Goal: Check status: Check status

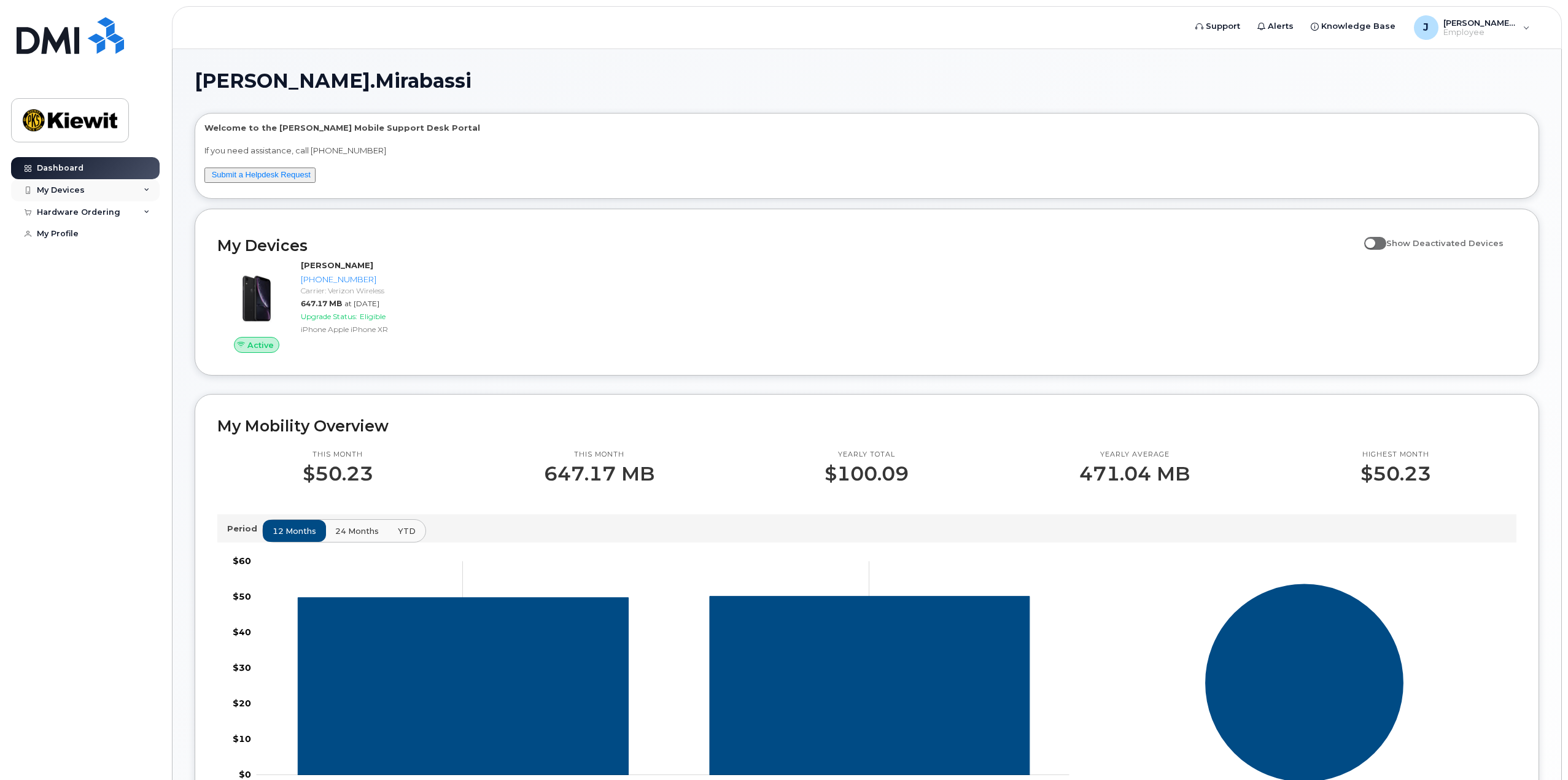
click at [64, 186] on div "My Devices" at bounding box center [60, 190] width 48 height 10
click at [93, 253] on div "([PERSON_NAME])" at bounding box center [112, 247] width 75 height 11
click at [91, 284] on div "Hardware Ordering" at bounding box center [79, 278] width 84 height 10
click at [63, 307] on div "My Orders" at bounding box center [65, 301] width 44 height 11
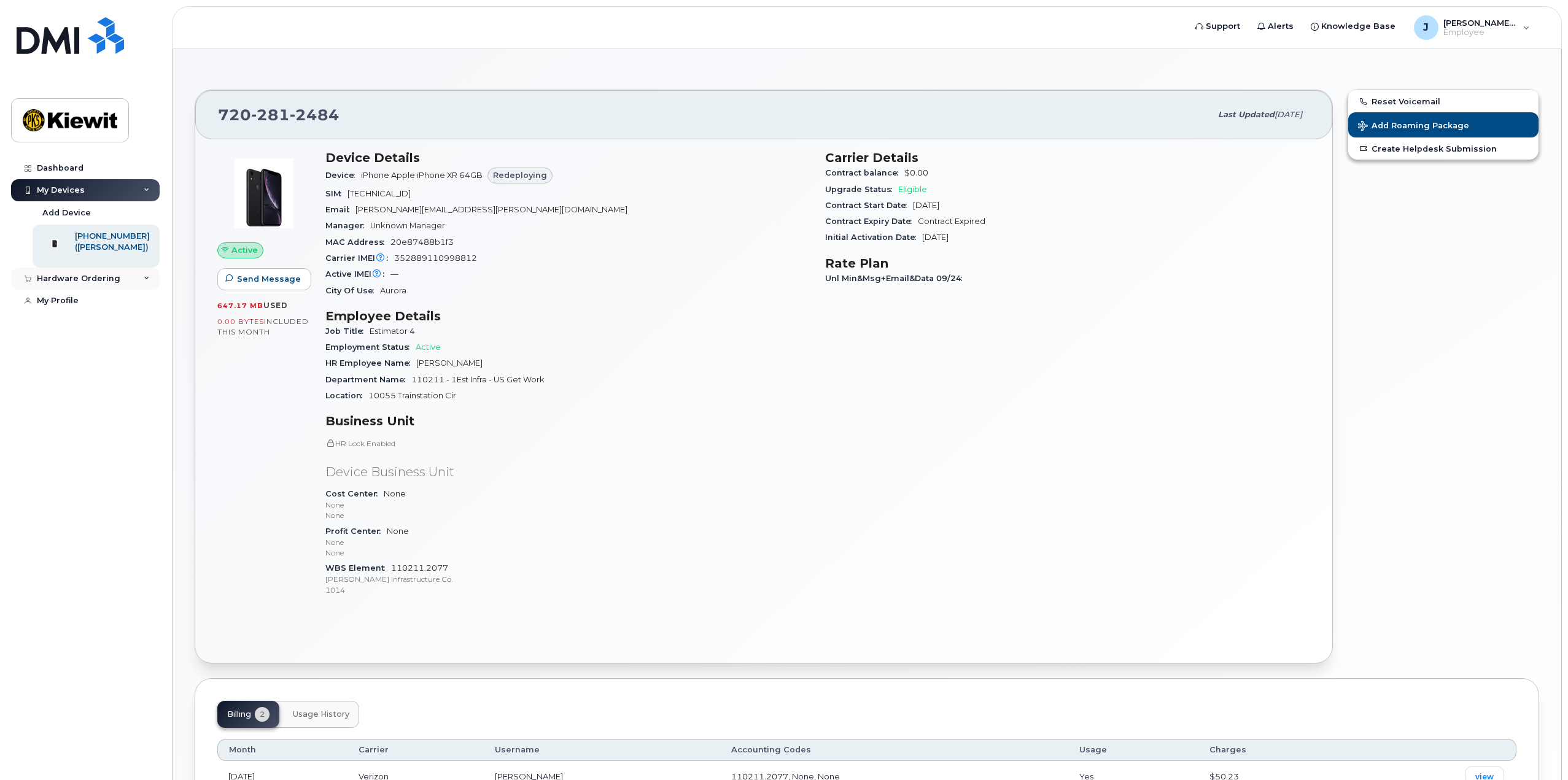
click at [127, 287] on div "Hardware Ordering" at bounding box center [85, 278] width 149 height 22
click at [72, 307] on div "My Orders" at bounding box center [65, 301] width 44 height 11
